Goal: Information Seeking & Learning: Learn about a topic

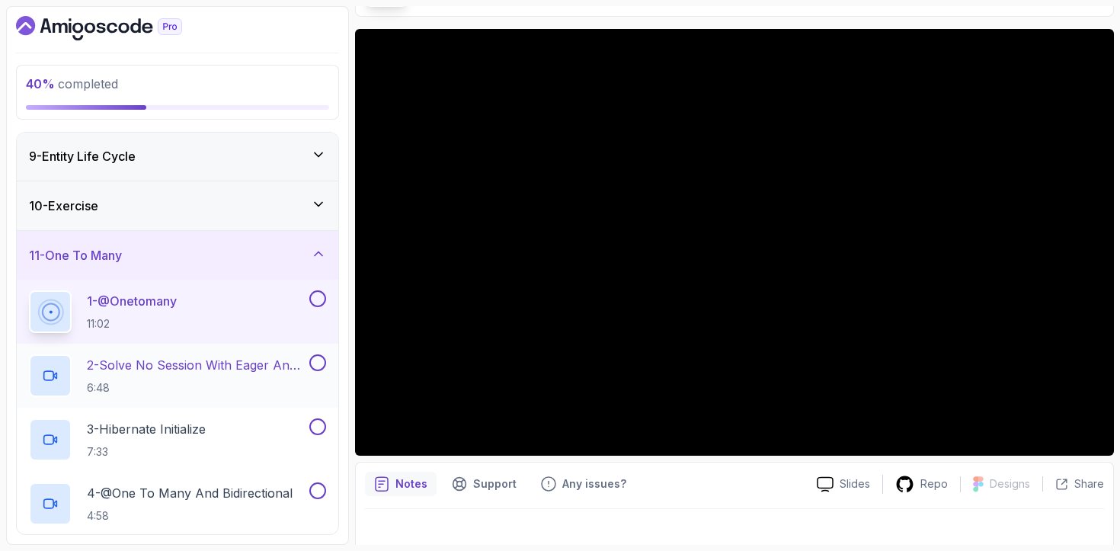
scroll to position [815, 0]
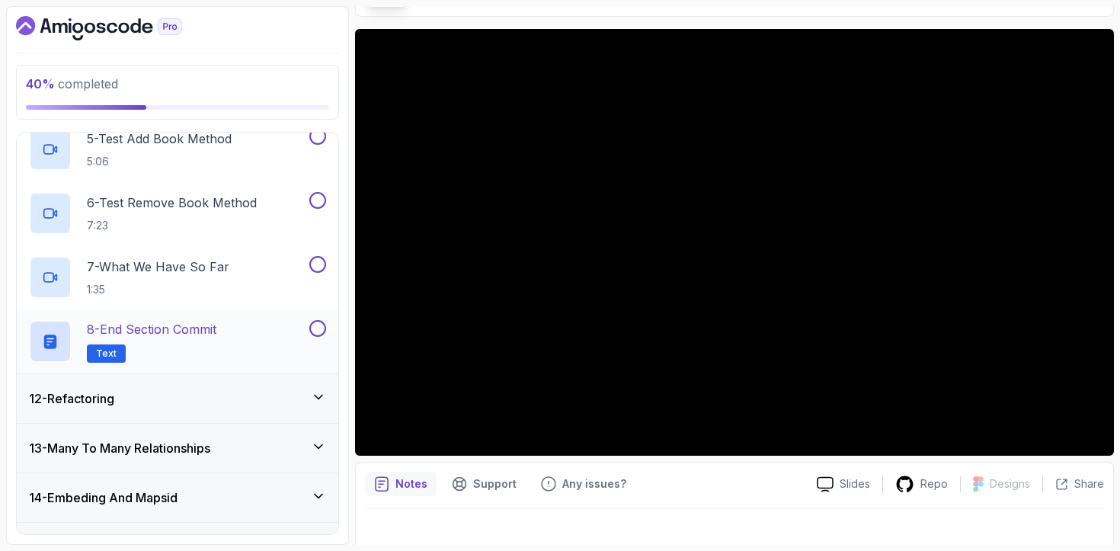
click at [248, 341] on div "8 - End Section Commit Text" at bounding box center [167, 341] width 277 height 43
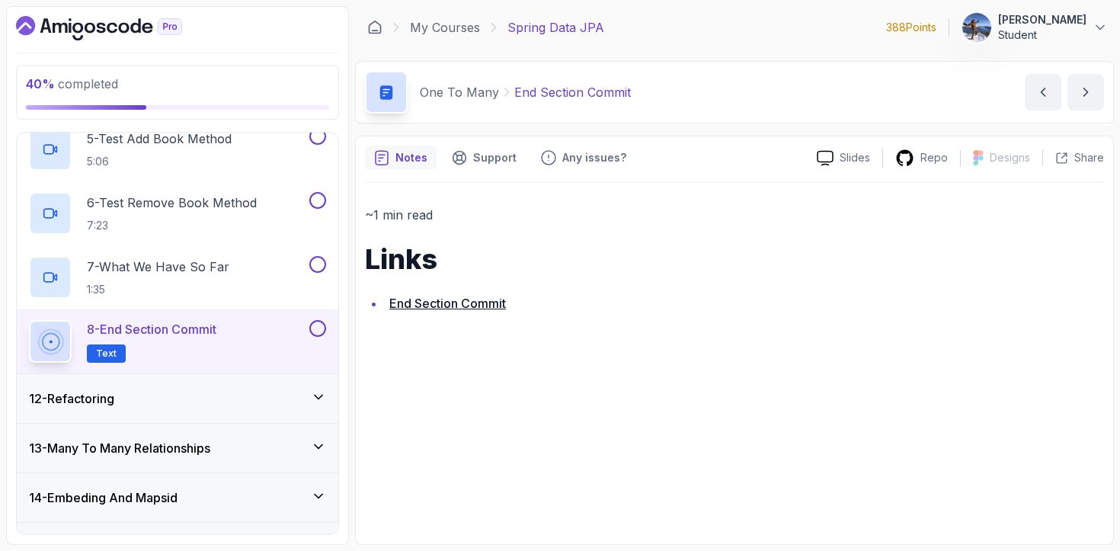
click at [462, 308] on link "End Section Commit" at bounding box center [447, 303] width 117 height 15
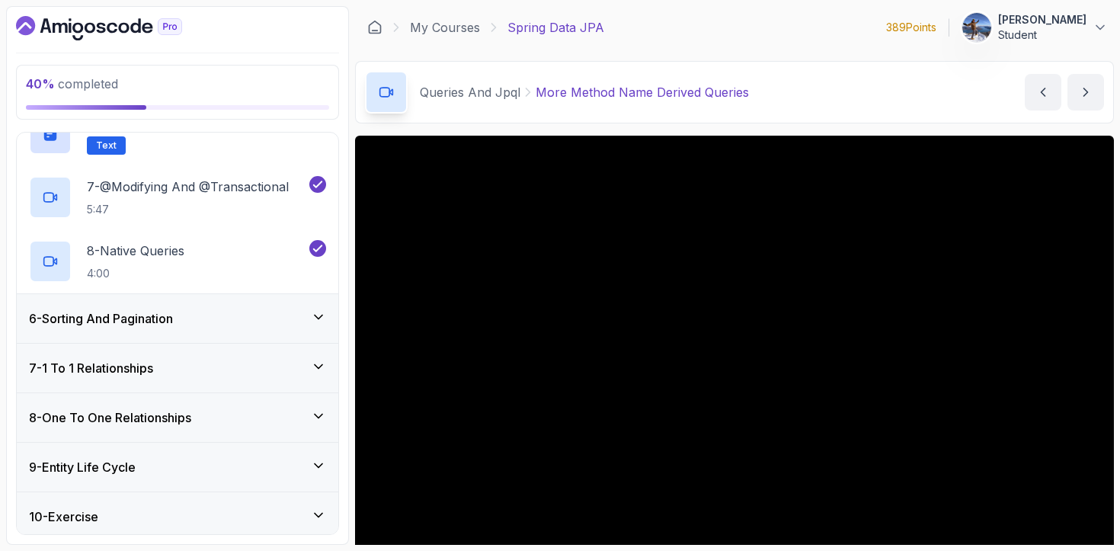
scroll to position [646, 0]
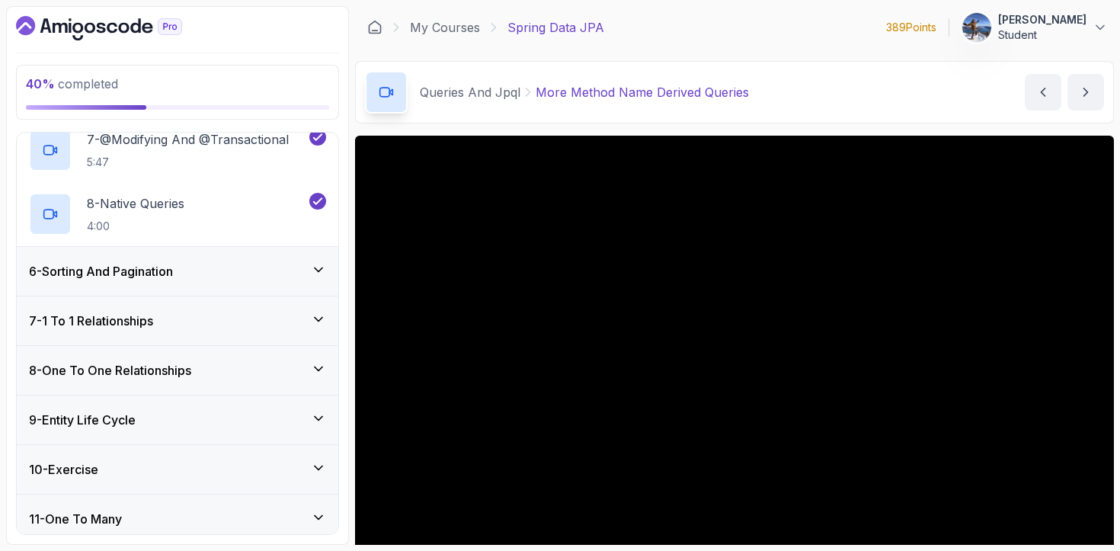
click at [225, 374] on div "8 - One To One Relationships" at bounding box center [177, 370] width 297 height 18
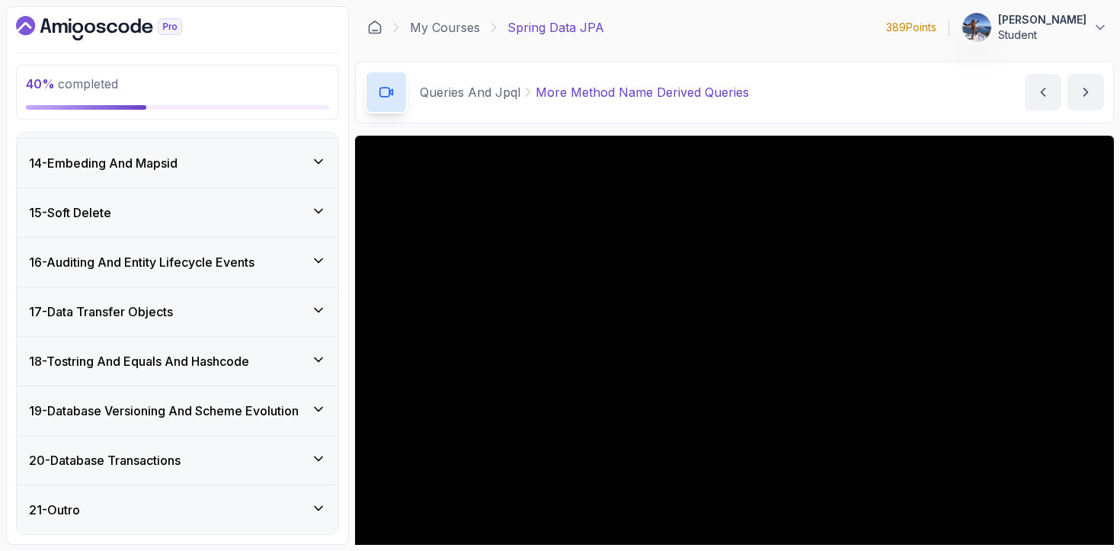
scroll to position [702, 0]
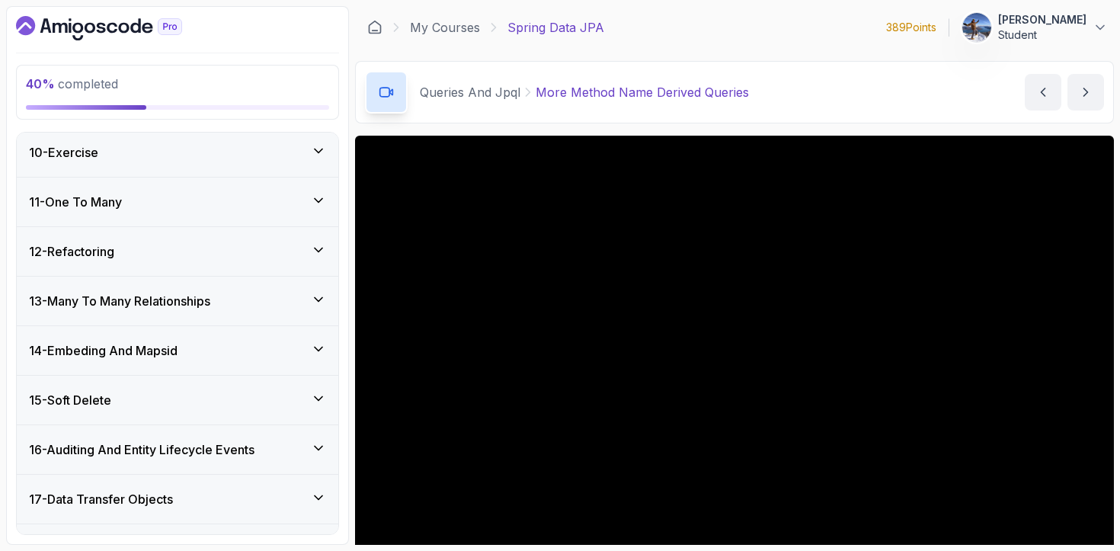
click at [244, 205] on div "11 - One To Many" at bounding box center [177, 202] width 297 height 18
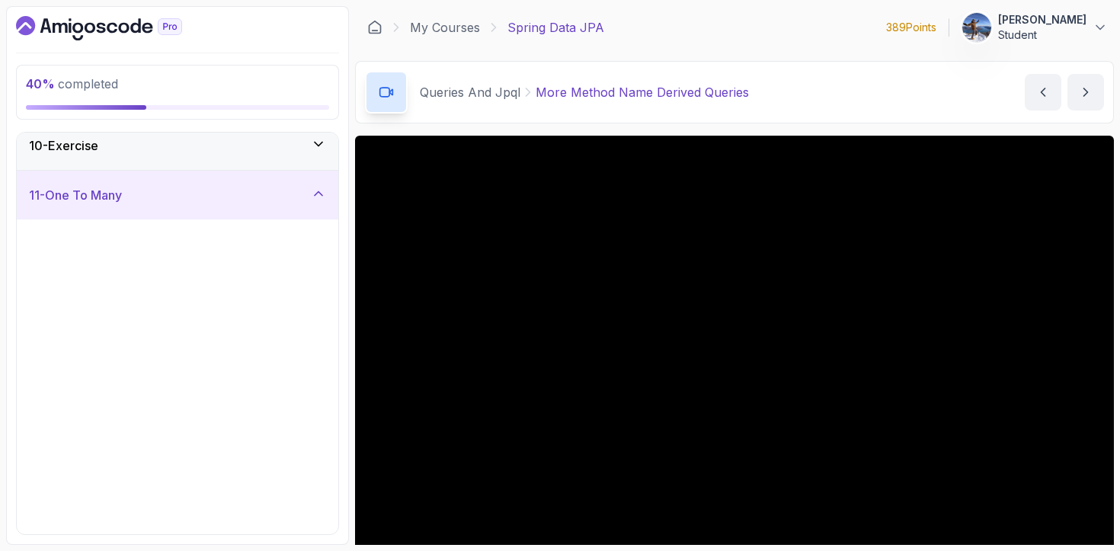
scroll to position [450, 0]
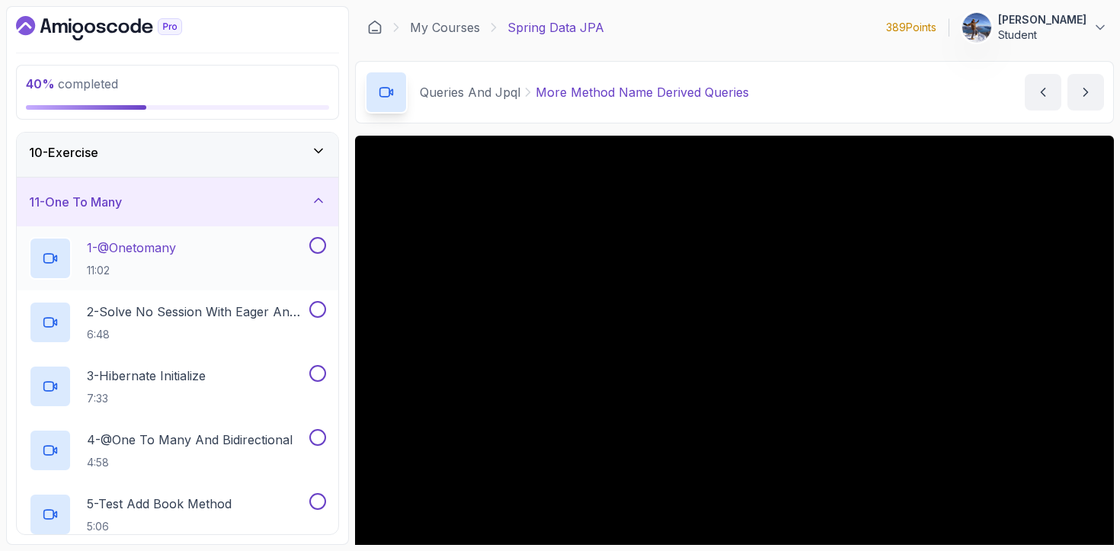
click at [231, 258] on div "1 - @Onetomany 11:02" at bounding box center [167, 258] width 277 height 43
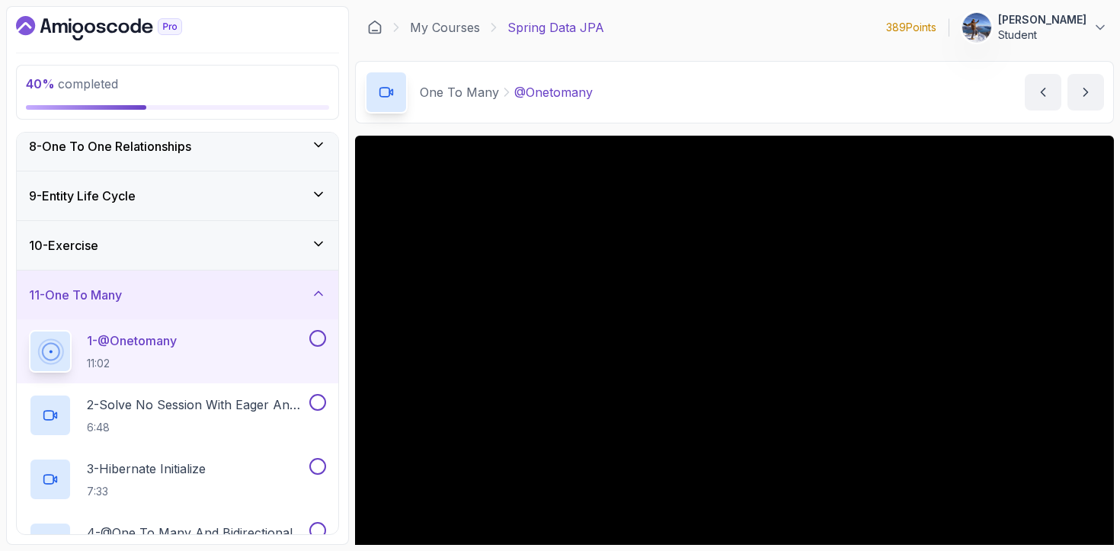
scroll to position [358, 0]
click at [287, 239] on div "10 - Exercise" at bounding box center [177, 244] width 297 height 18
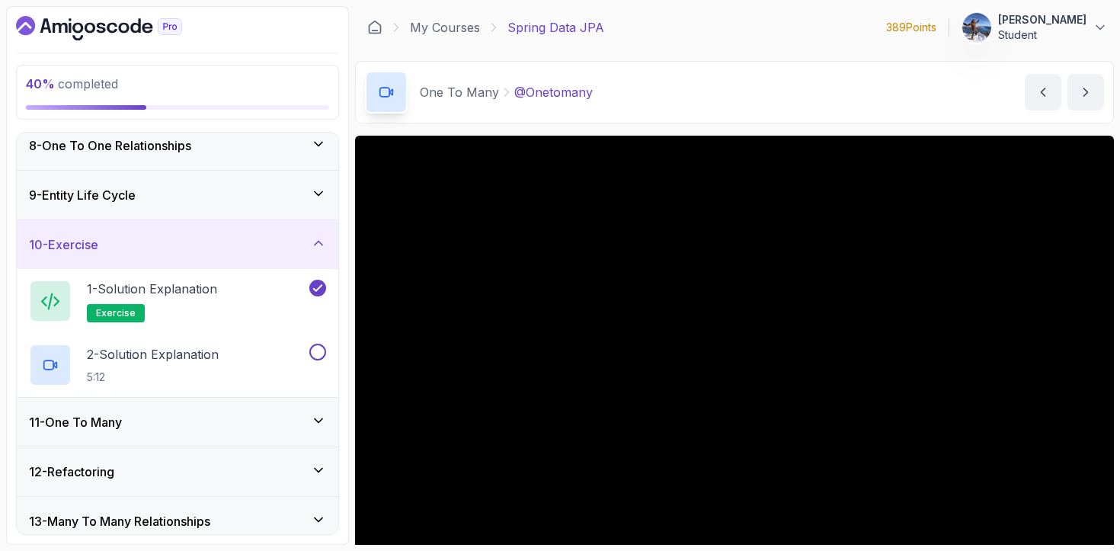
click at [287, 239] on div "10 - Exercise" at bounding box center [177, 244] width 297 height 18
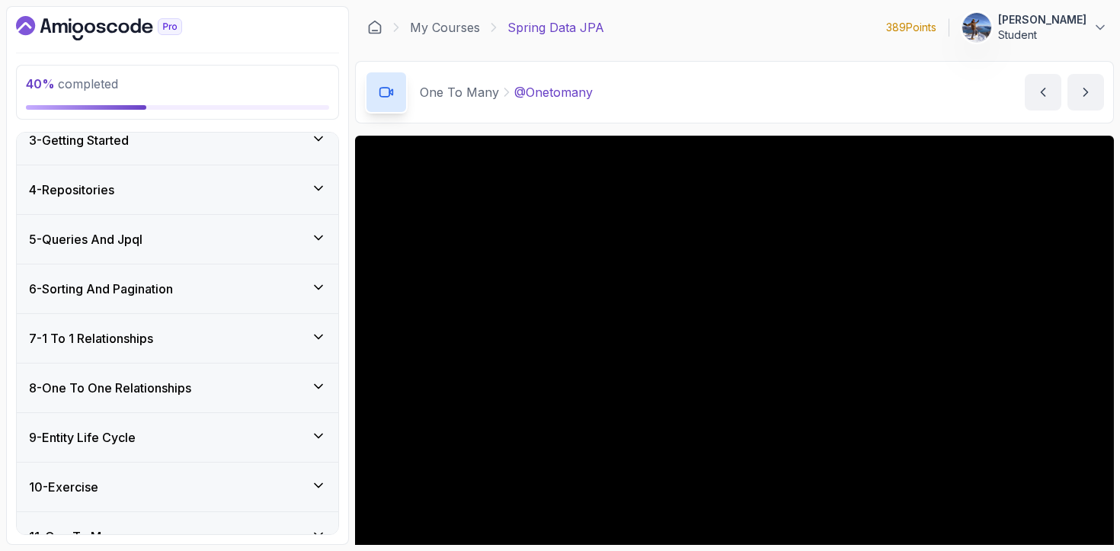
scroll to position [263, 0]
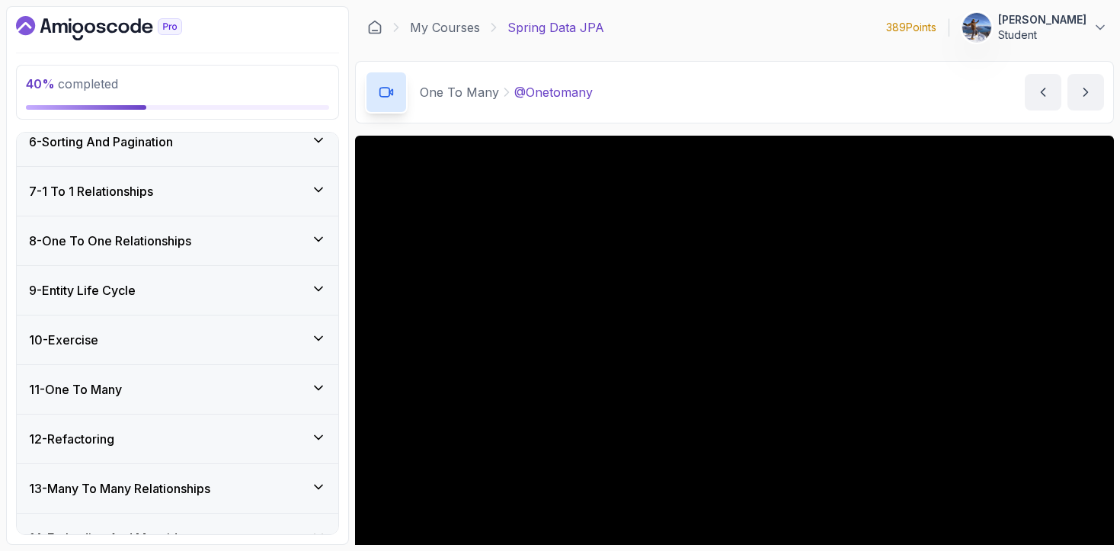
click at [271, 205] on div "7 - 1 To 1 Relationships" at bounding box center [178, 191] width 322 height 49
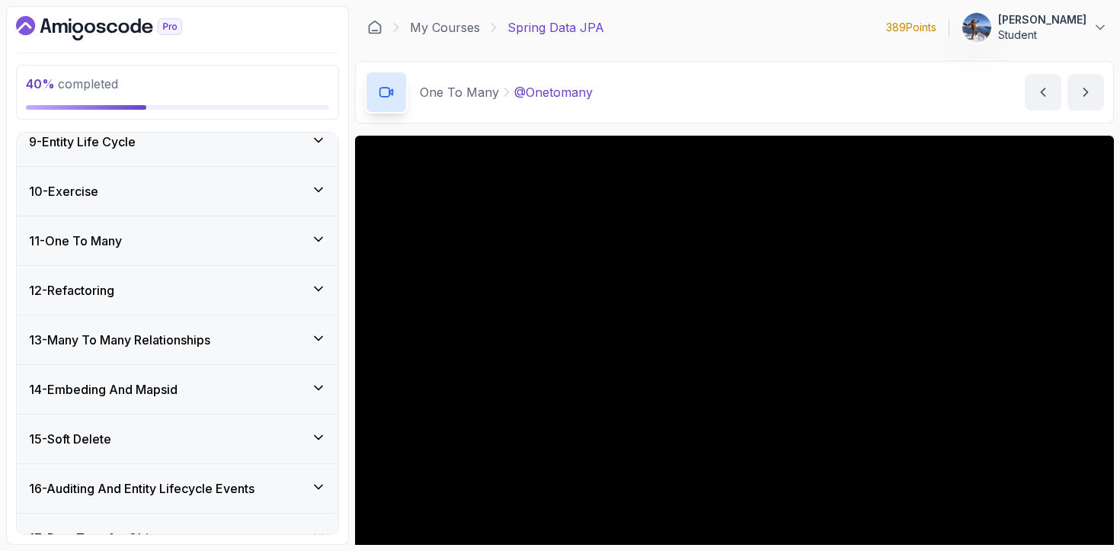
scroll to position [992, 0]
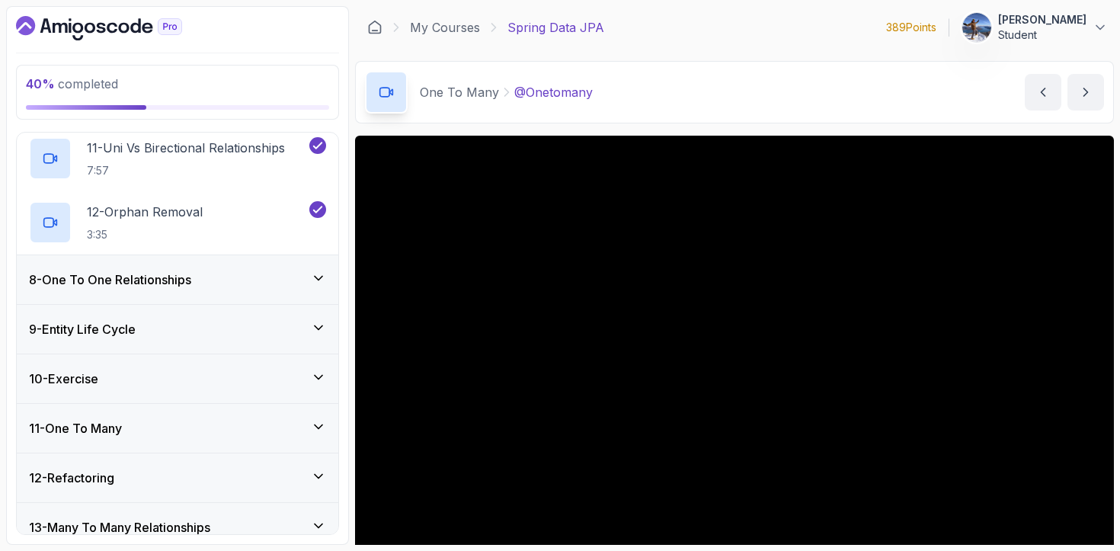
click at [255, 286] on div "8 - One To One Relationships" at bounding box center [177, 280] width 297 height 18
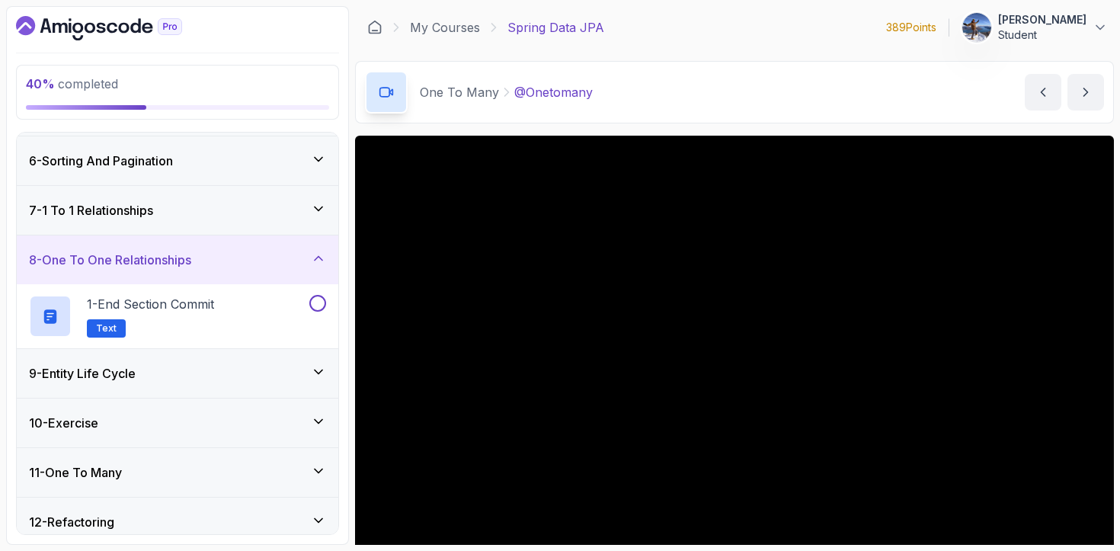
scroll to position [275, 0]
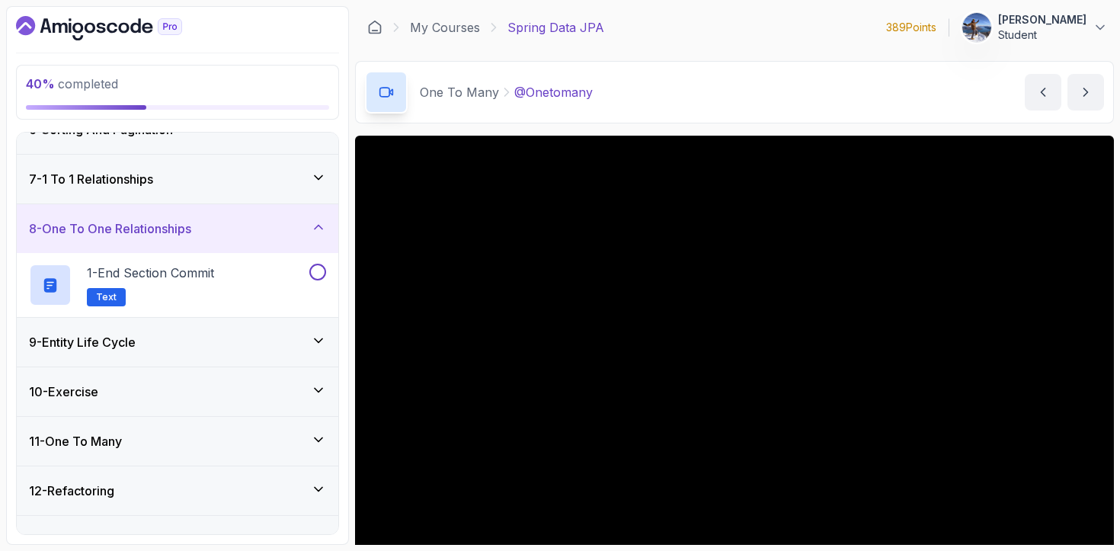
click at [239, 340] on div "9 - Entity Life Cycle" at bounding box center [177, 342] width 297 height 18
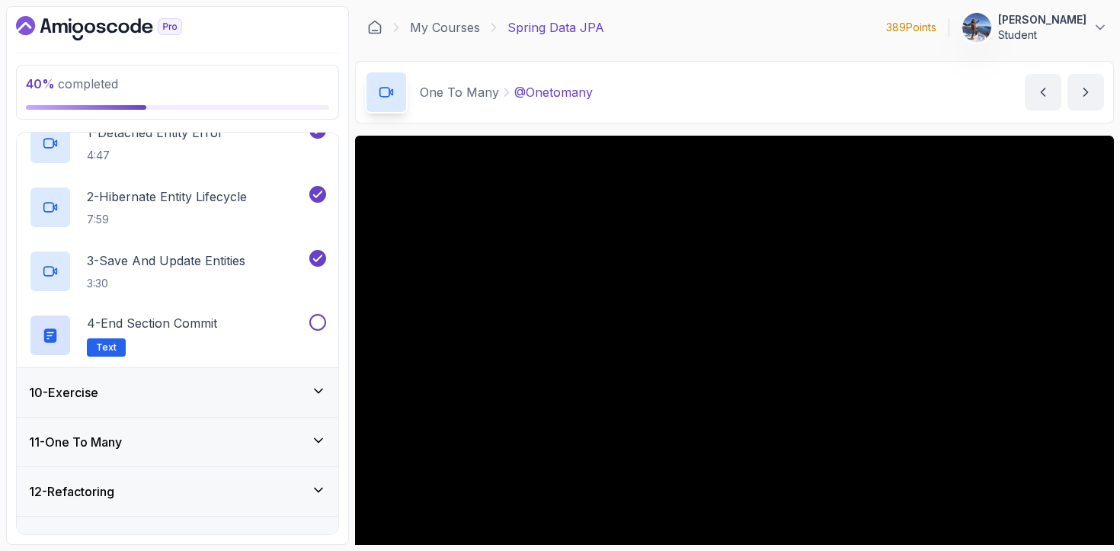
click at [225, 396] on div "10 - Exercise" at bounding box center [177, 392] width 297 height 18
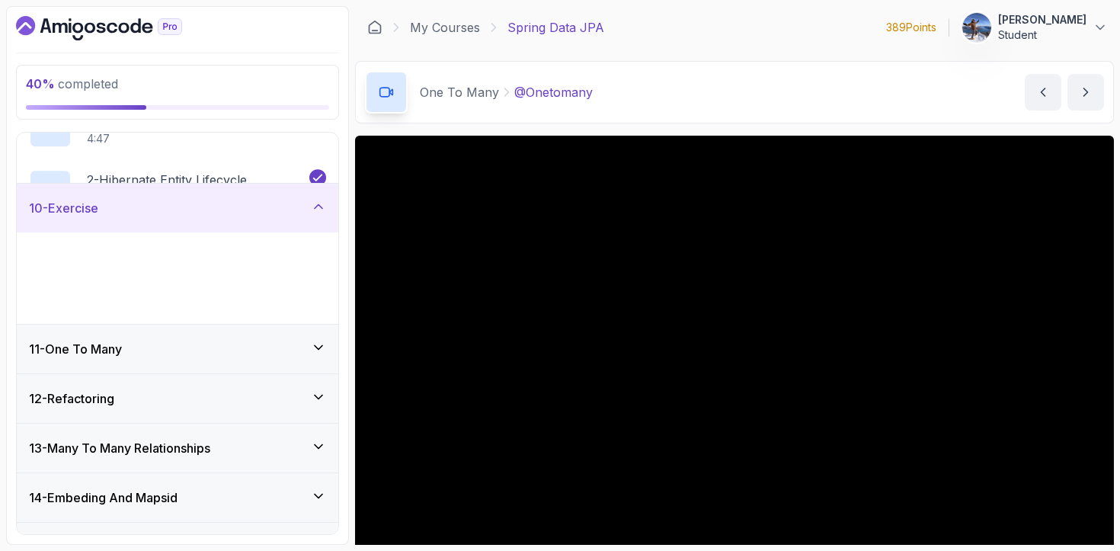
scroll to position [453, 0]
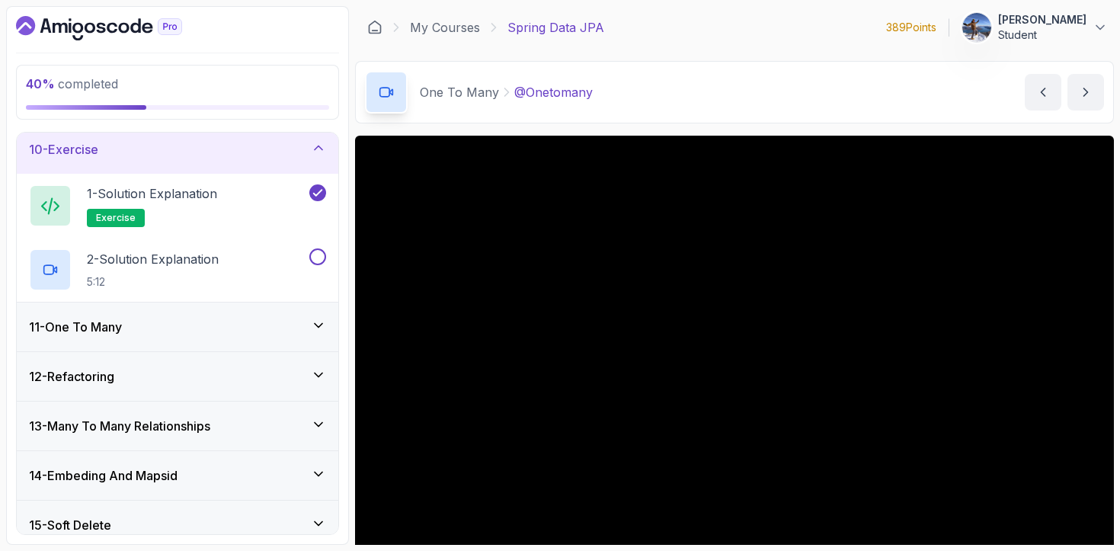
click at [238, 320] on div "11 - One To Many" at bounding box center [177, 327] width 297 height 18
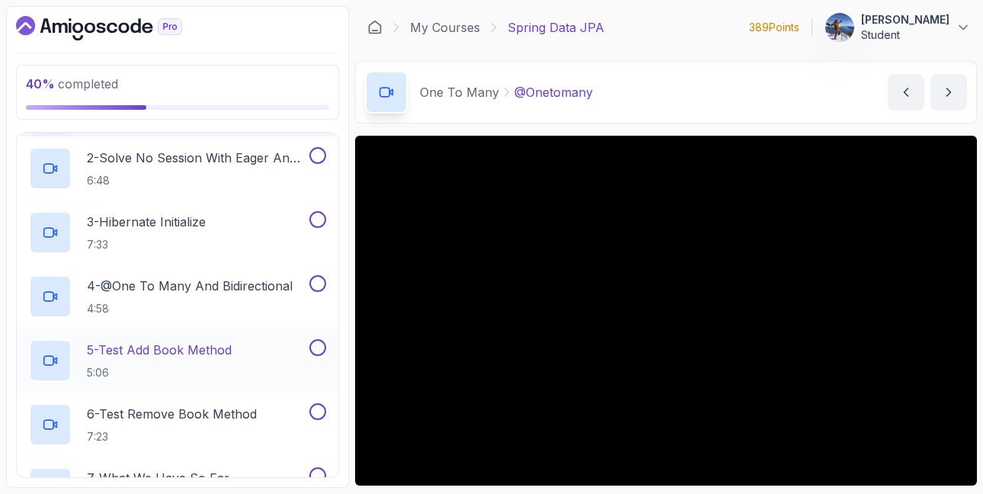
scroll to position [614, 0]
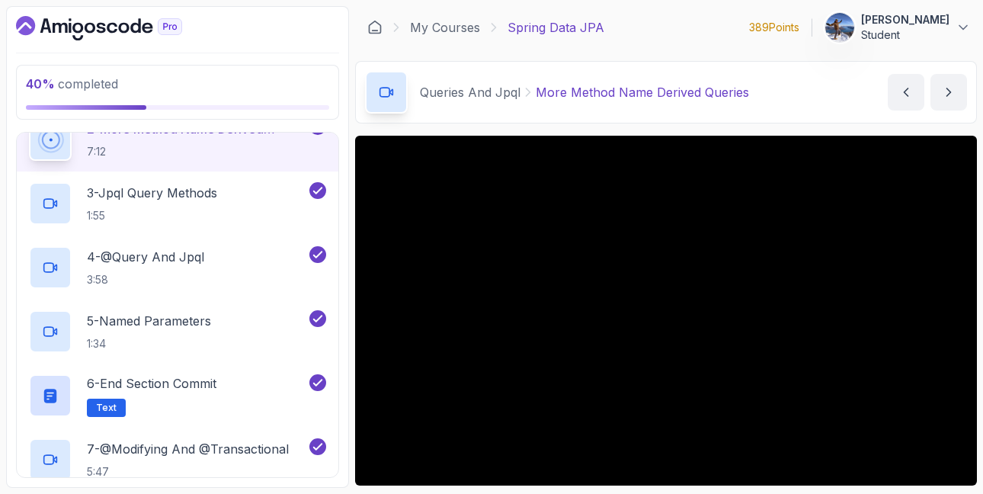
scroll to position [323, 0]
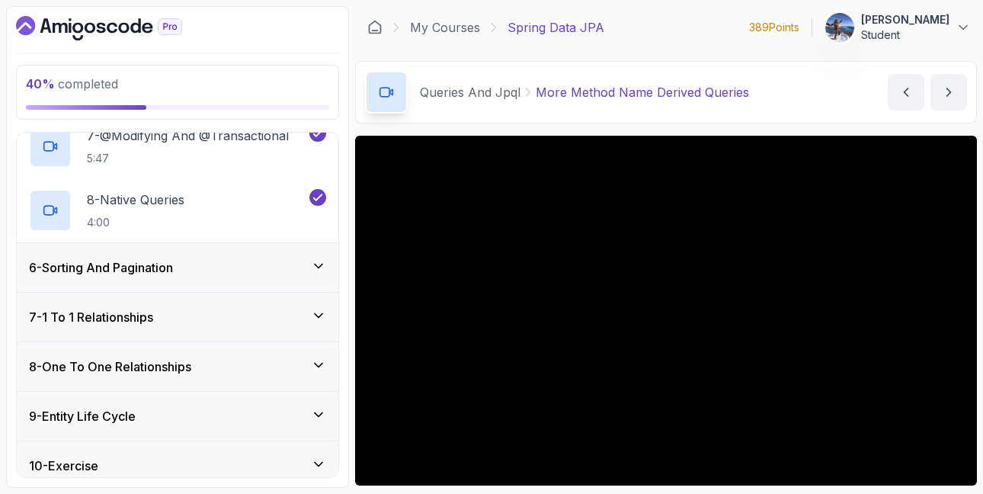
click at [248, 278] on div "6 - Sorting And Pagination" at bounding box center [178, 267] width 322 height 49
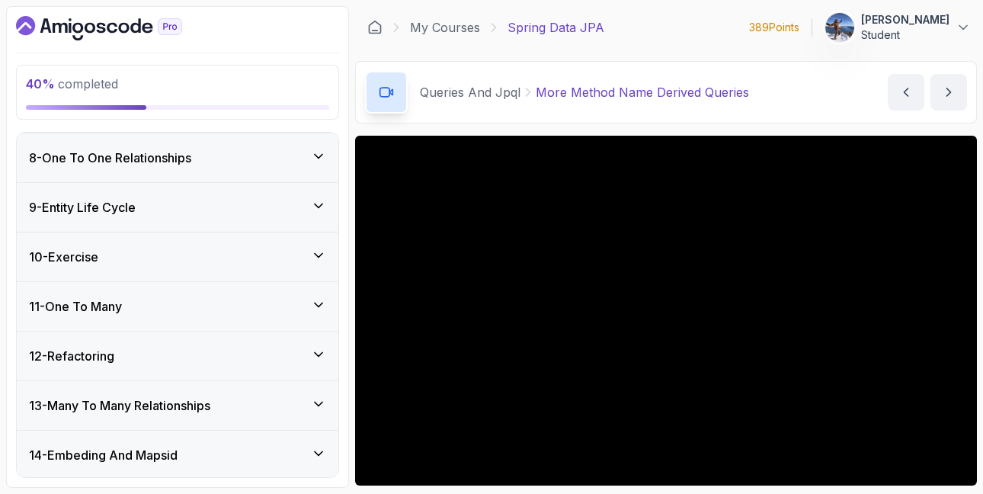
scroll to position [652, 0]
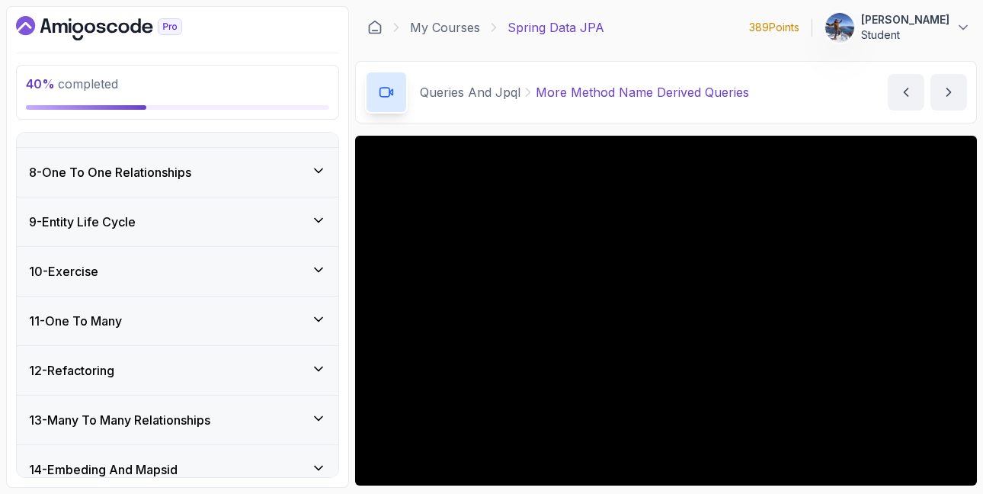
click at [227, 308] on div "11 - One To Many" at bounding box center [178, 320] width 322 height 49
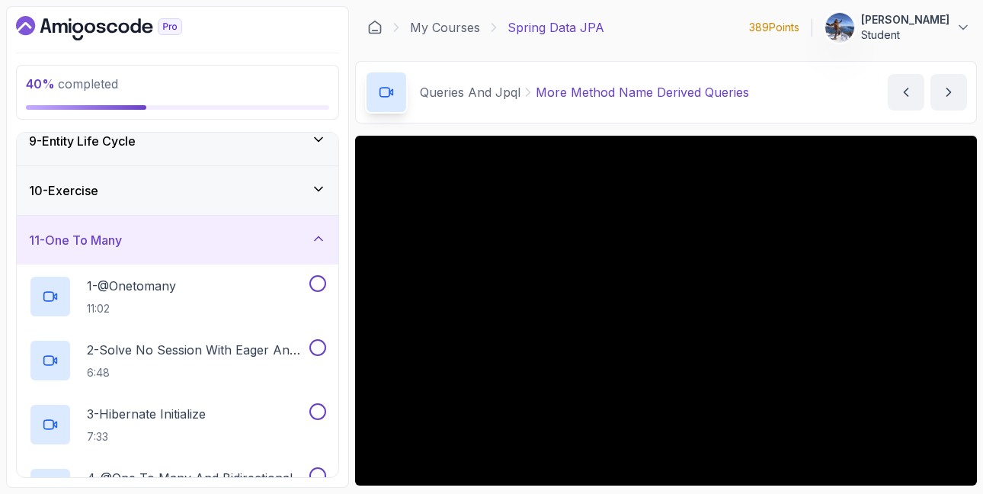
scroll to position [379, 0]
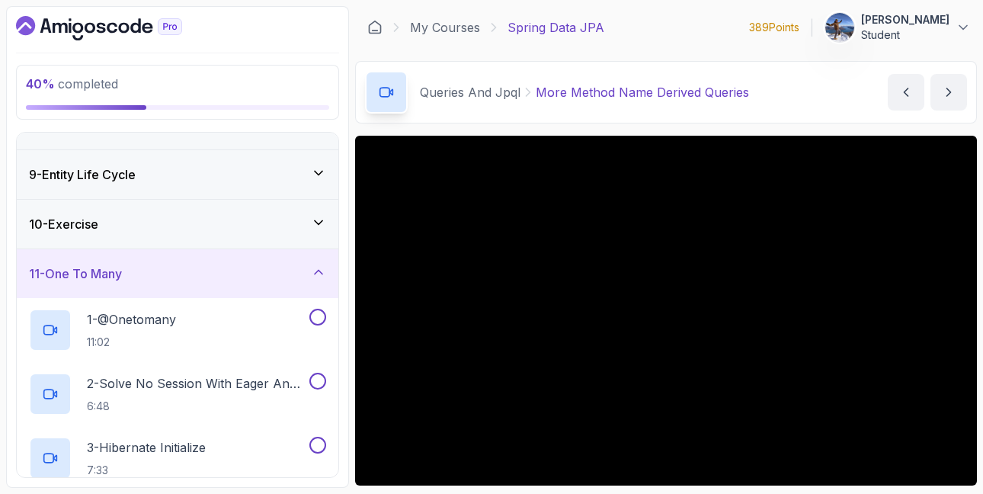
click at [270, 198] on div "9 - Entity Life Cycle" at bounding box center [178, 174] width 322 height 49
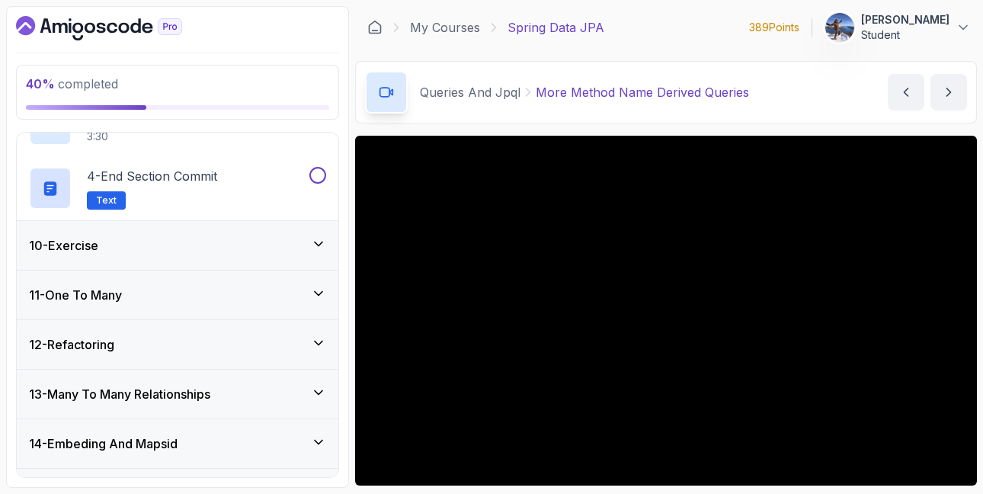
click at [260, 232] on div "10 - Exercise" at bounding box center [178, 245] width 322 height 49
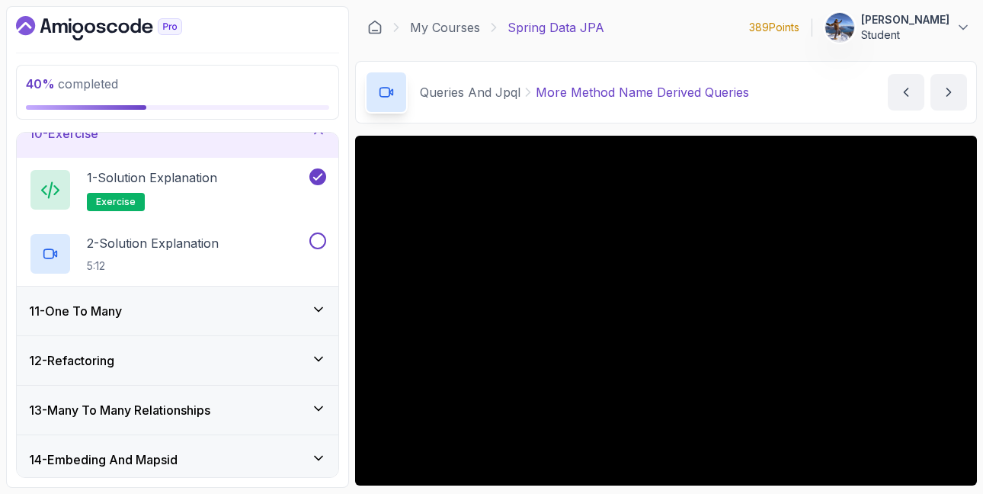
scroll to position [480, 0]
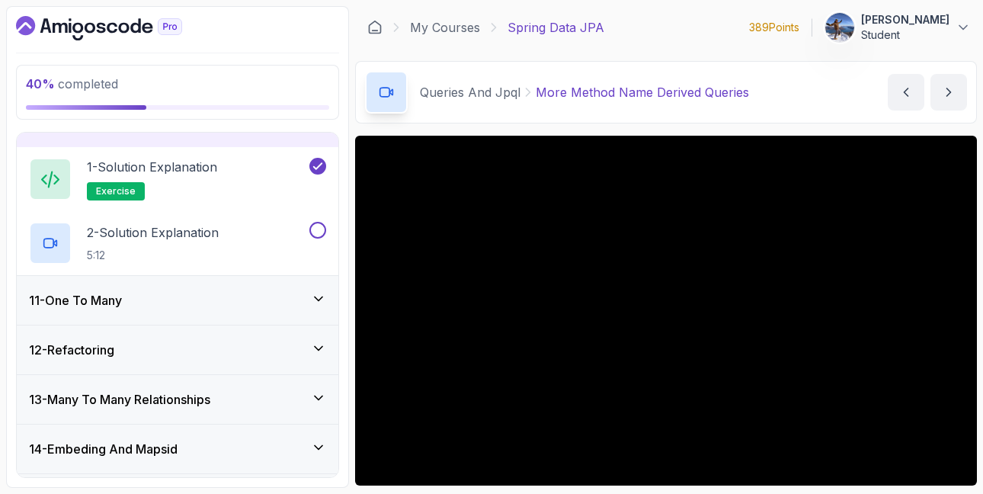
click at [234, 296] on div "11 - One To Many" at bounding box center [177, 300] width 297 height 18
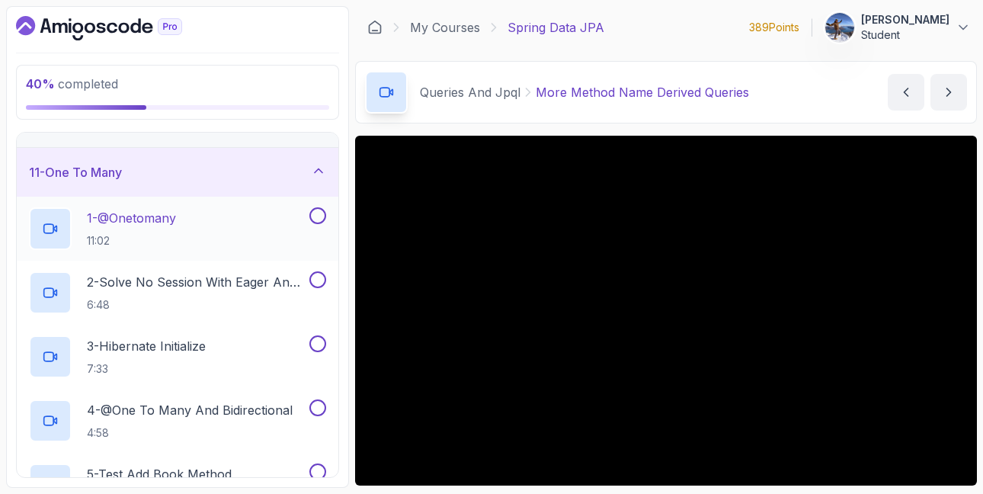
click at [184, 219] on div "1 - @Onetomany 11:02" at bounding box center [167, 228] width 277 height 43
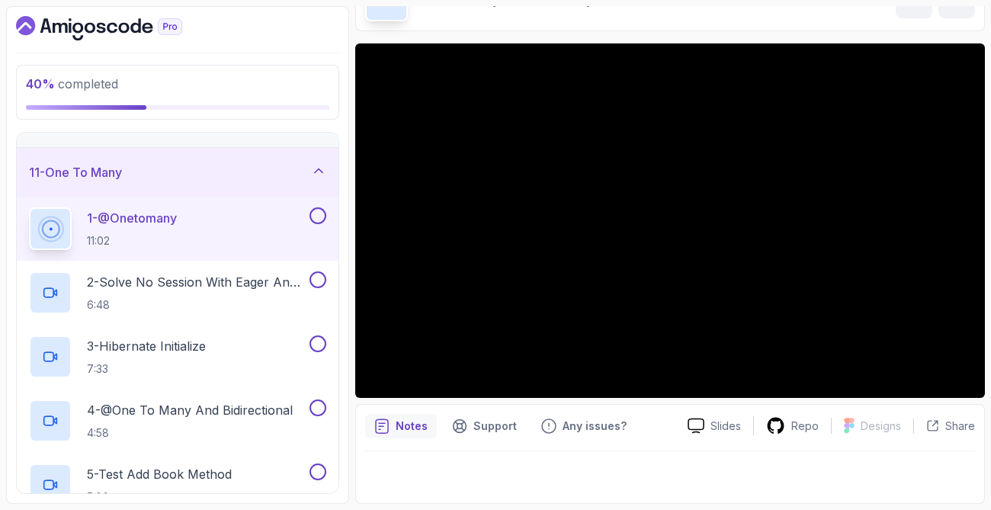
scroll to position [91, 0]
